Goal: Task Accomplishment & Management: Manage account settings

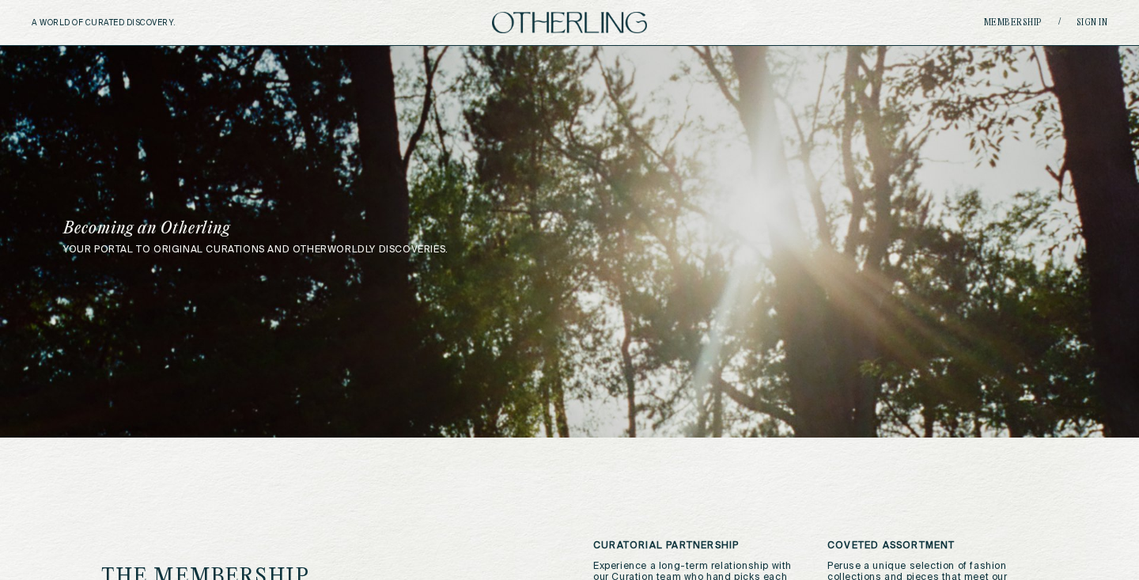
click at [1094, 16] on div "A WORLD OF CURATED DISCOVERY. Membership / Sign in" at bounding box center [569, 23] width 1139 height 46
click at [1092, 19] on link "Sign in" at bounding box center [1092, 22] width 32 height 9
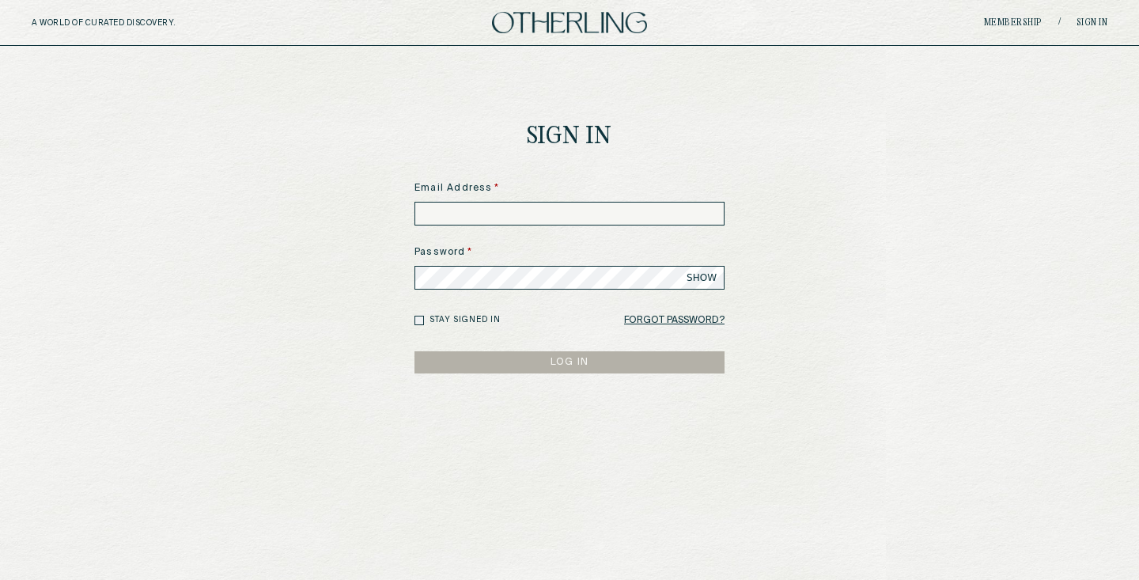
click at [567, 213] on input at bounding box center [569, 214] width 310 height 24
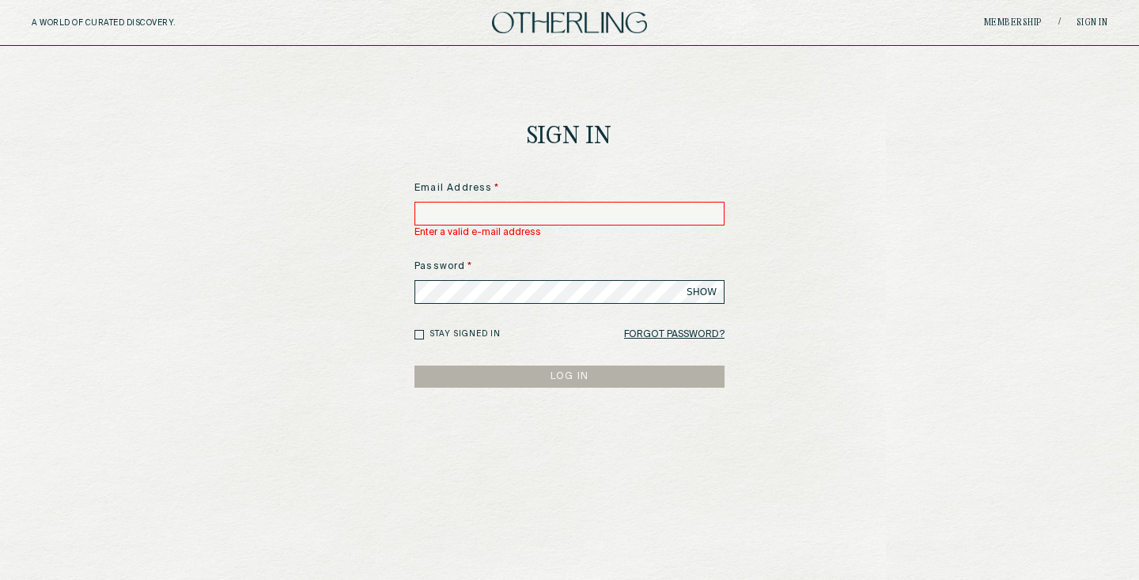
type input "**********"
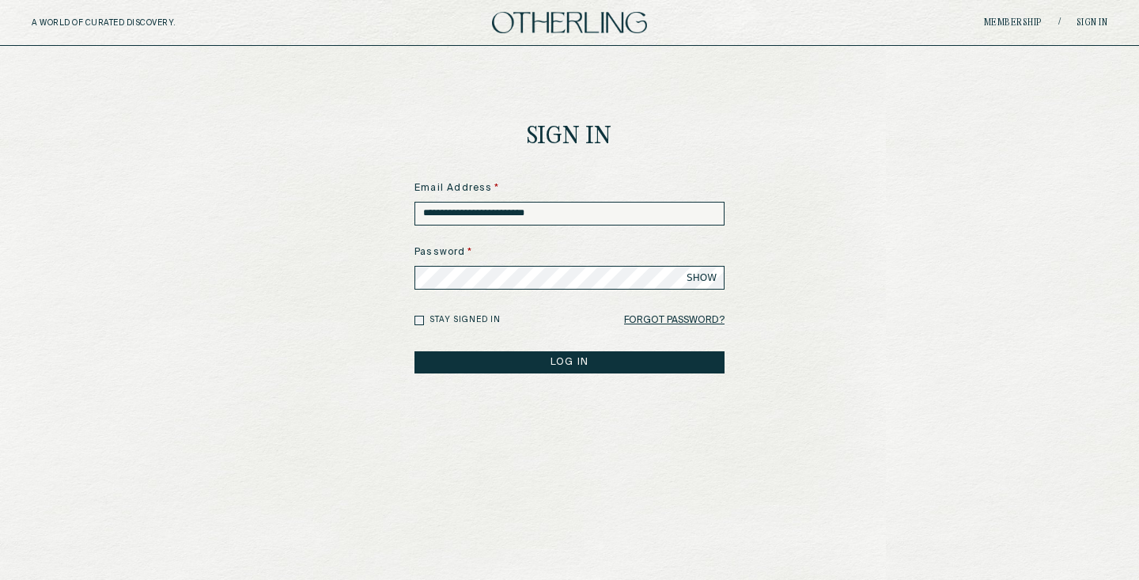
click at [534, 365] on button "LOG IN" at bounding box center [569, 362] width 310 height 22
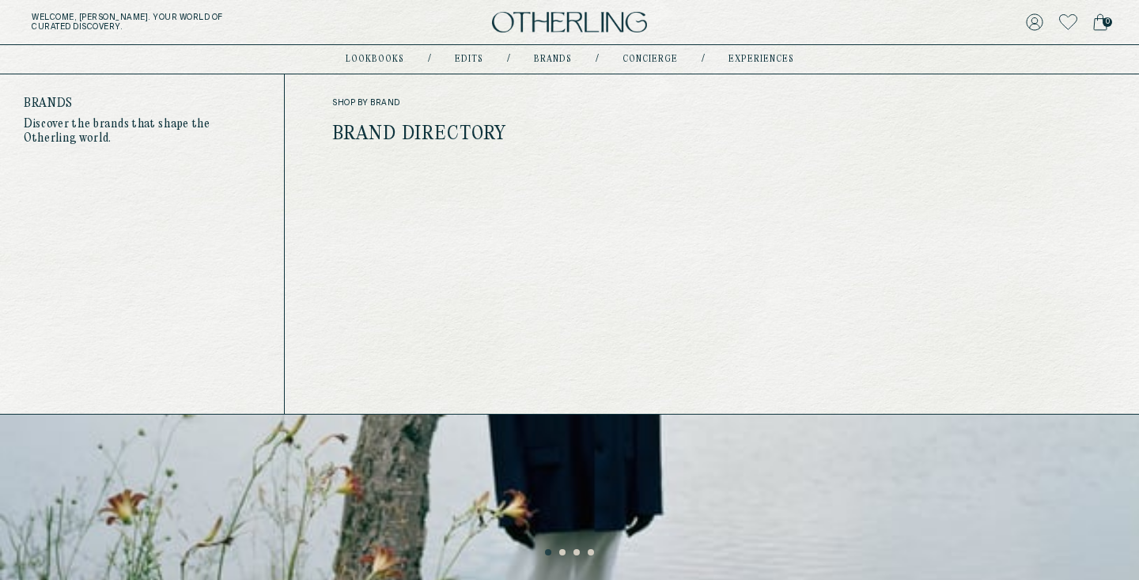
click at [553, 58] on link "Brands" at bounding box center [553, 59] width 38 height 8
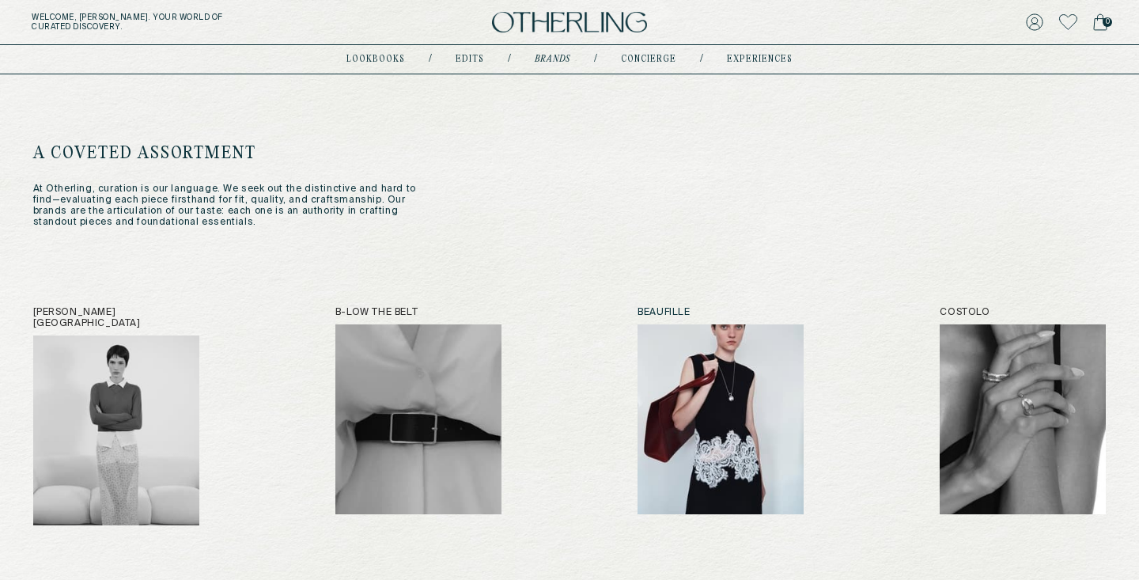
click at [722, 425] on img at bounding box center [720, 419] width 166 height 190
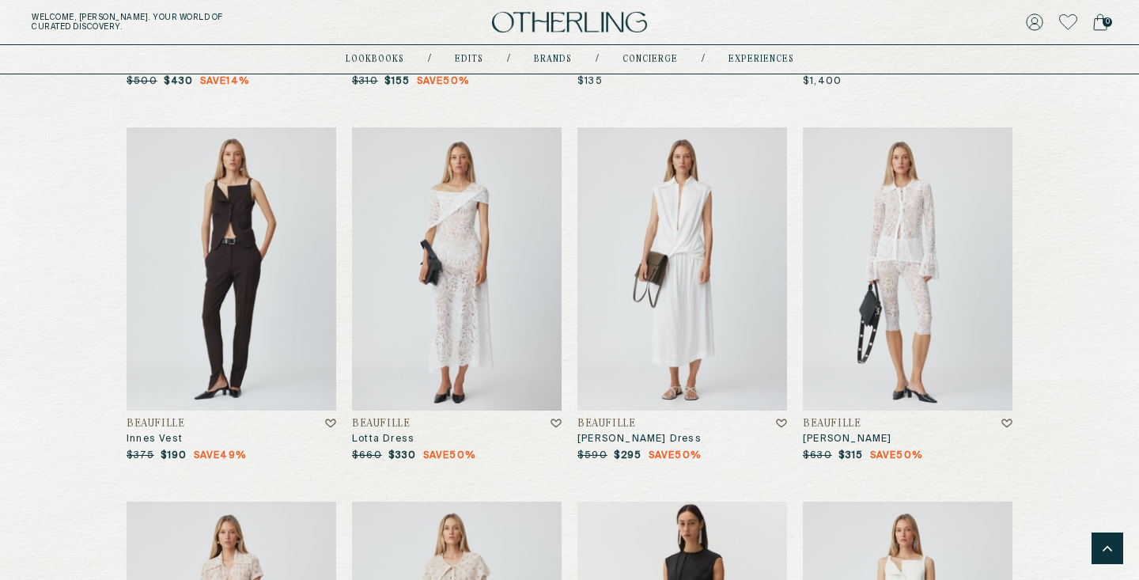
scroll to position [4663, 0]
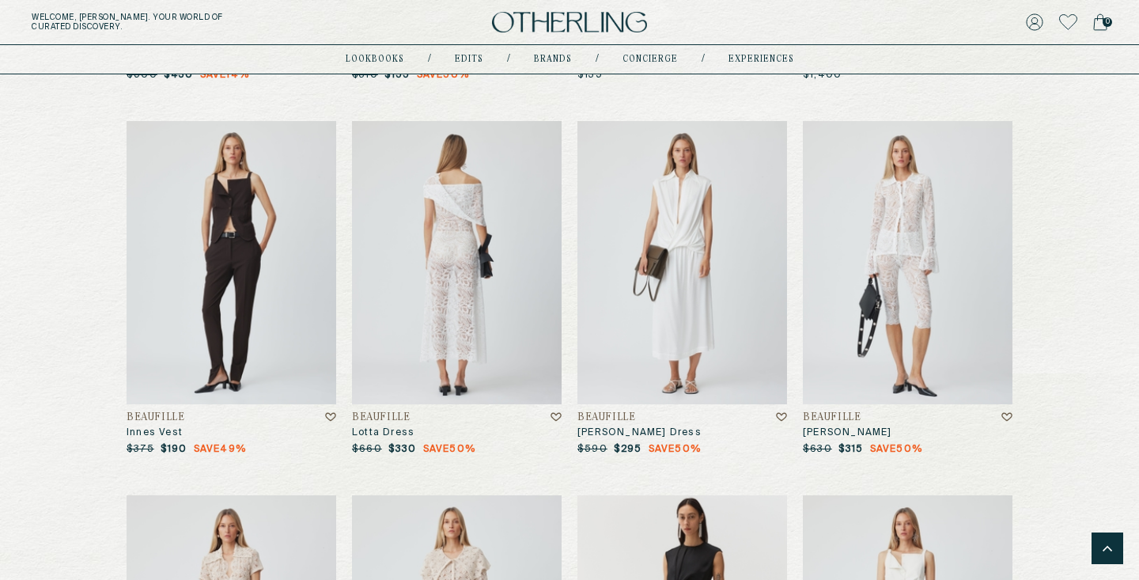
click at [491, 259] on img at bounding box center [457, 262] width 210 height 283
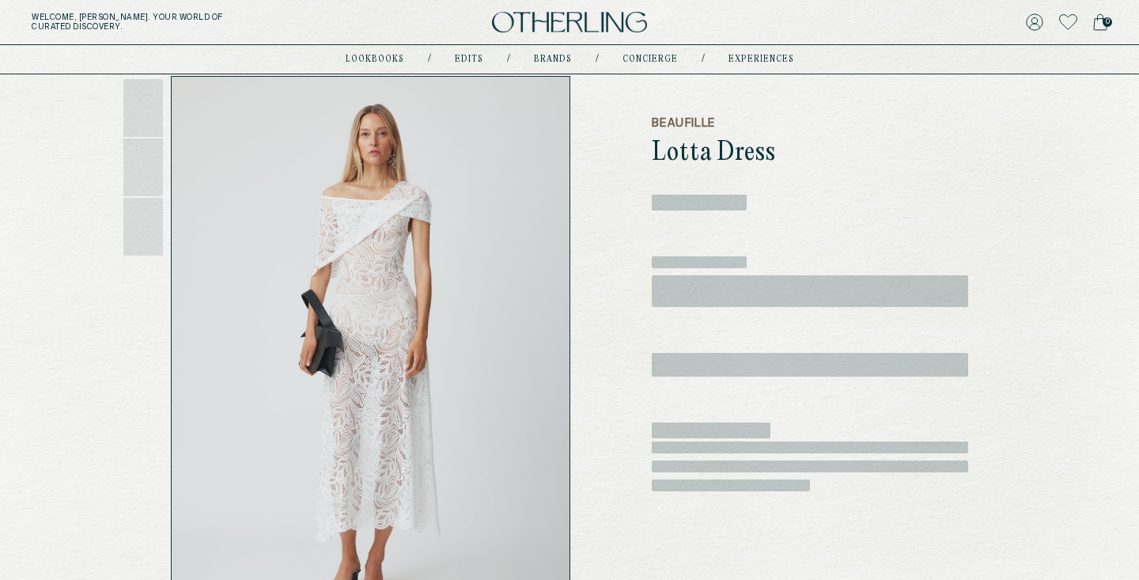
scroll to position [73, 0]
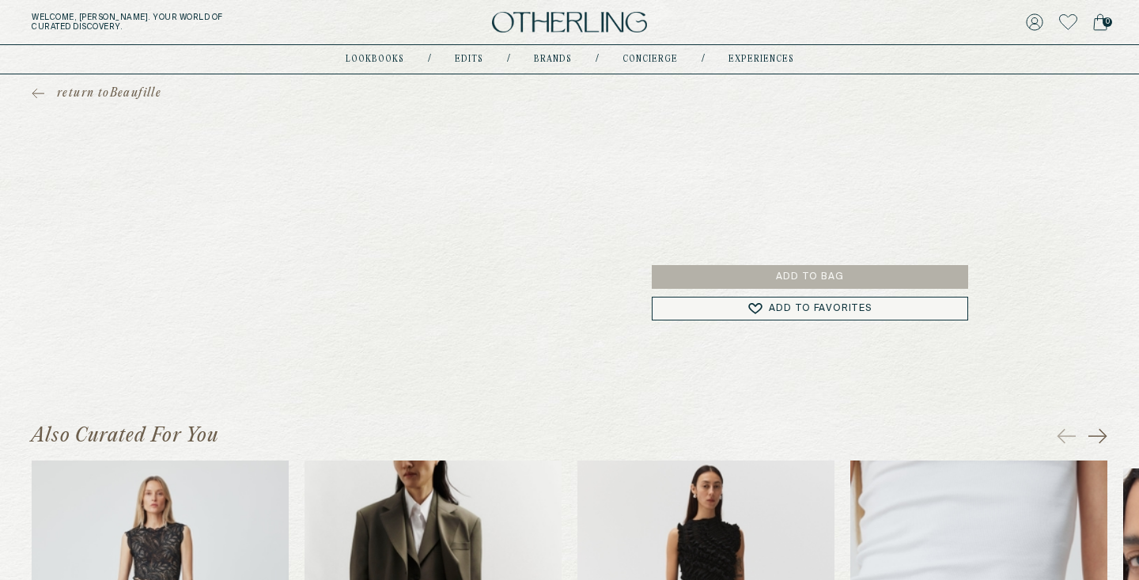
click at [548, 17] on img at bounding box center [569, 22] width 155 height 21
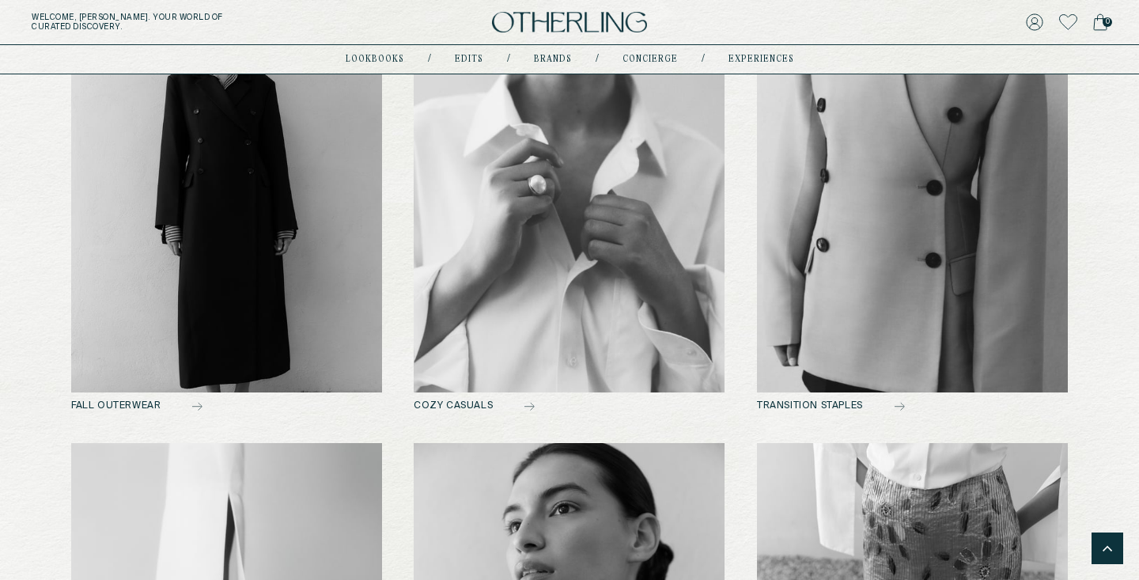
scroll to position [806, 0]
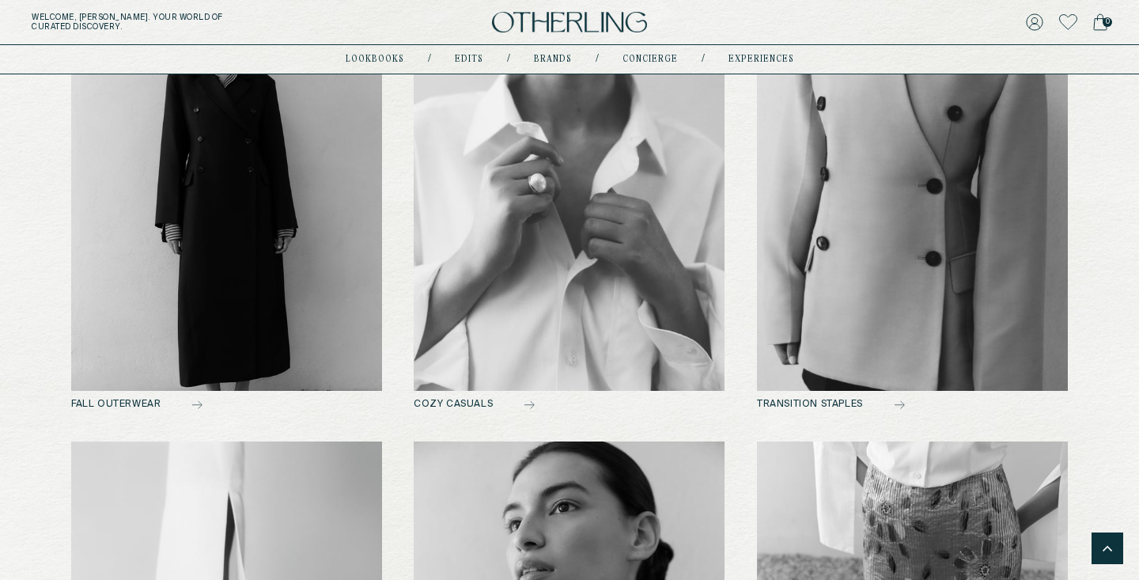
click at [607, 353] on img at bounding box center [569, 179] width 311 height 423
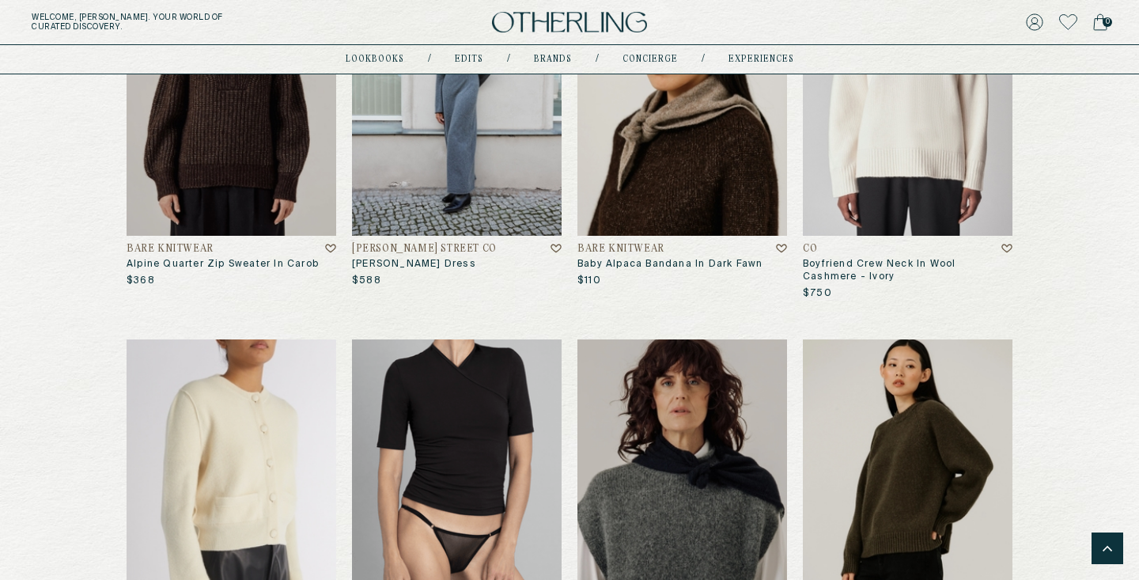
scroll to position [5389, 0]
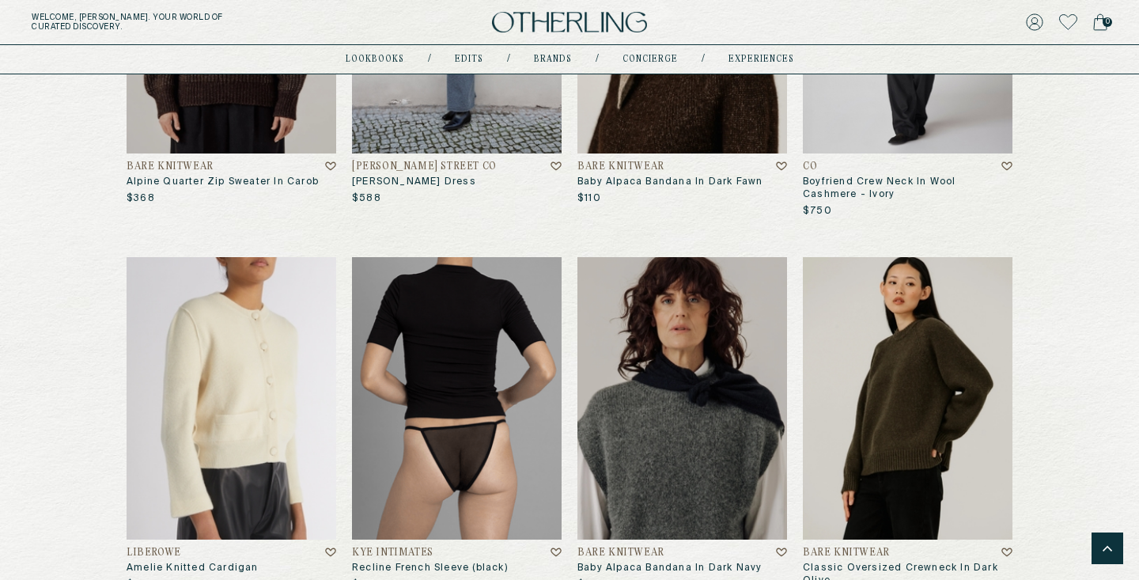
click at [505, 395] on img at bounding box center [457, 398] width 210 height 283
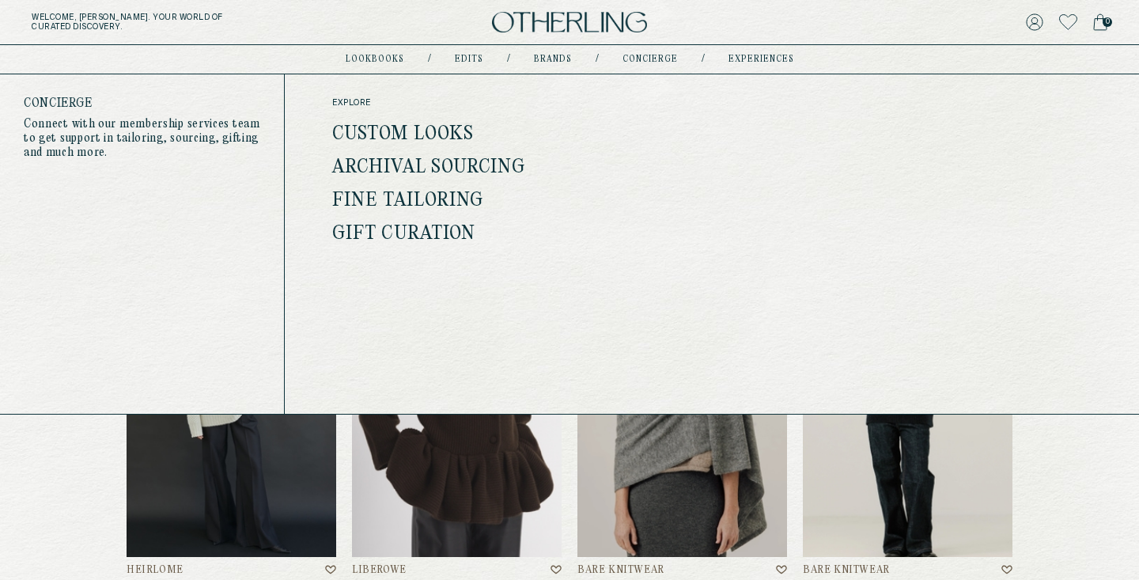
click at [444, 131] on link "Custom Looks" at bounding box center [403, 134] width 142 height 21
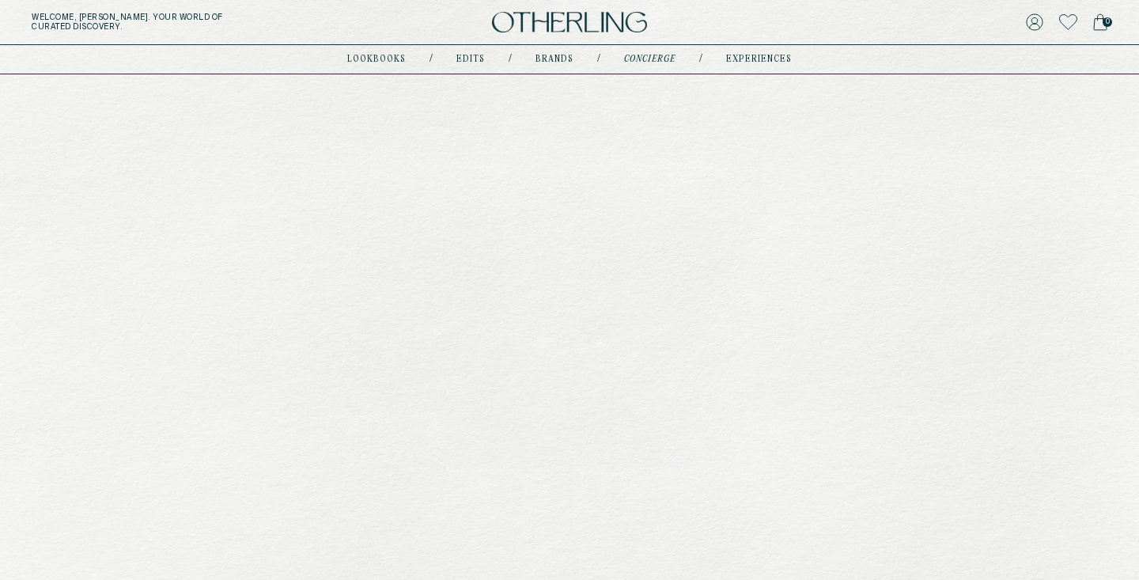
type input "********"
type input "**********"
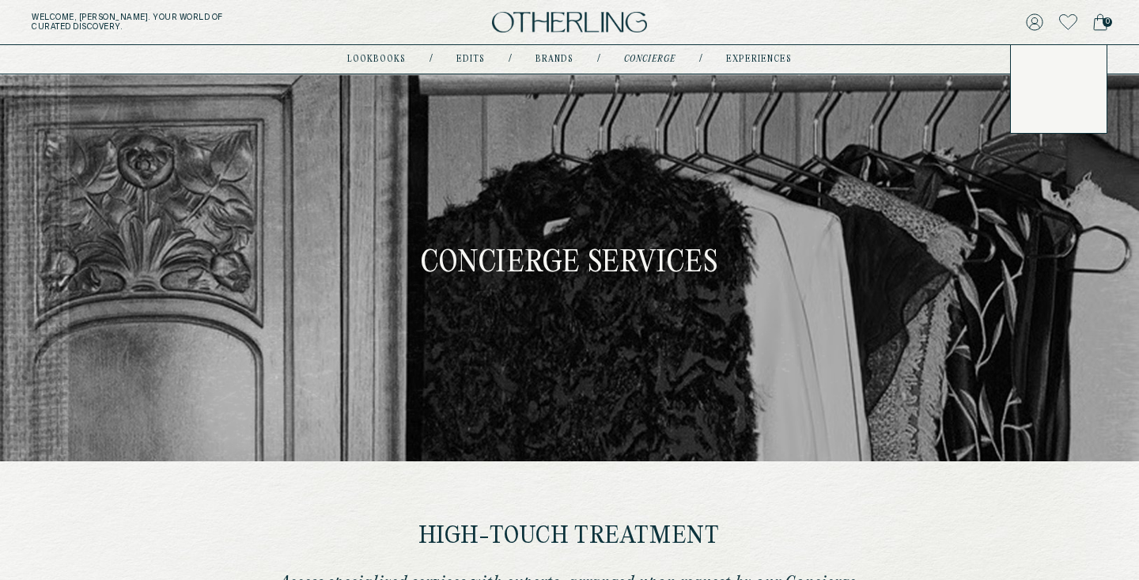
click at [1029, 28] on icon at bounding box center [1034, 22] width 16 height 16
click at [1048, 128] on button "LOG OUT" at bounding box center [1049, 133] width 47 height 13
